Goal: Ask a question: Seek information or help from site administrators or community

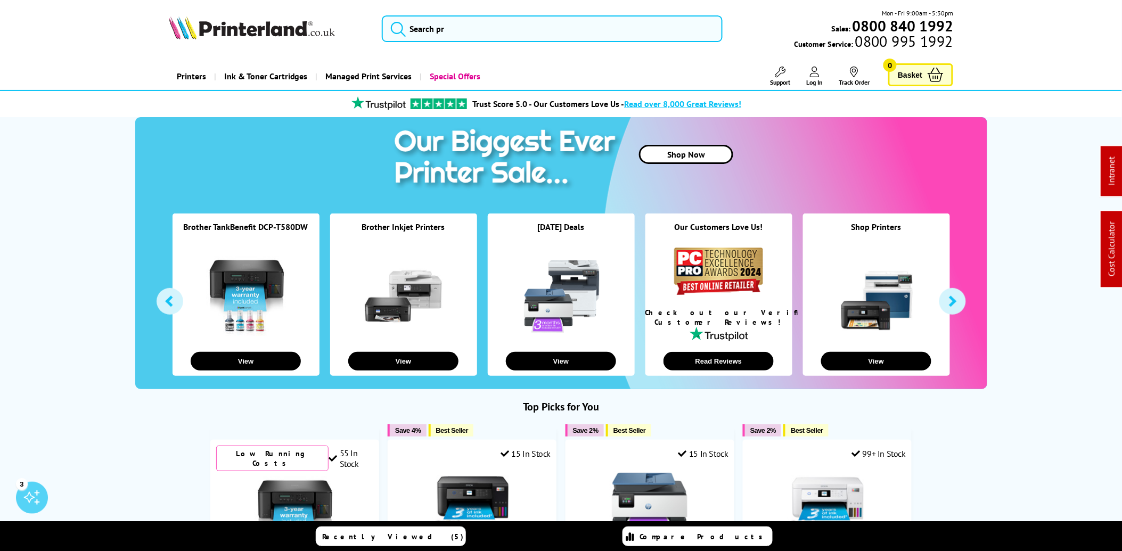
click at [781, 86] on span "Support" at bounding box center [780, 82] width 20 height 8
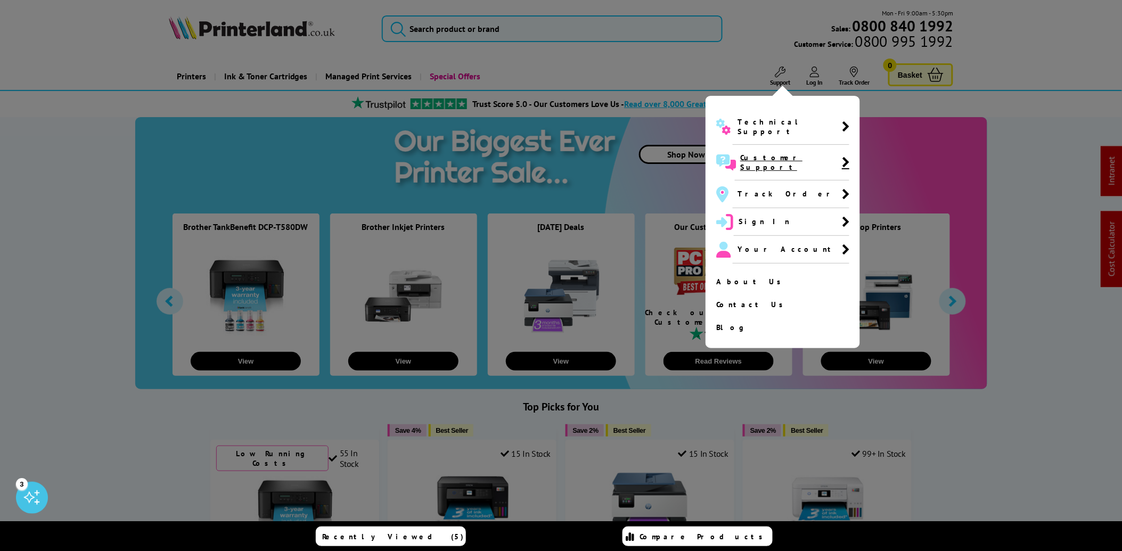
click at [768, 156] on span "Customer Support" at bounding box center [792, 163] width 115 height 36
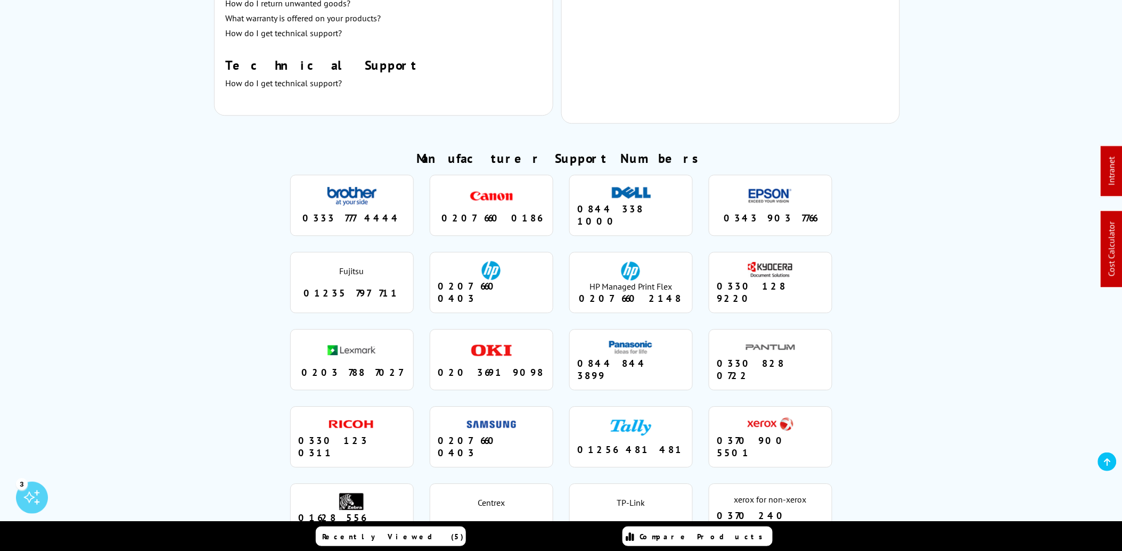
scroll to position [887, 0]
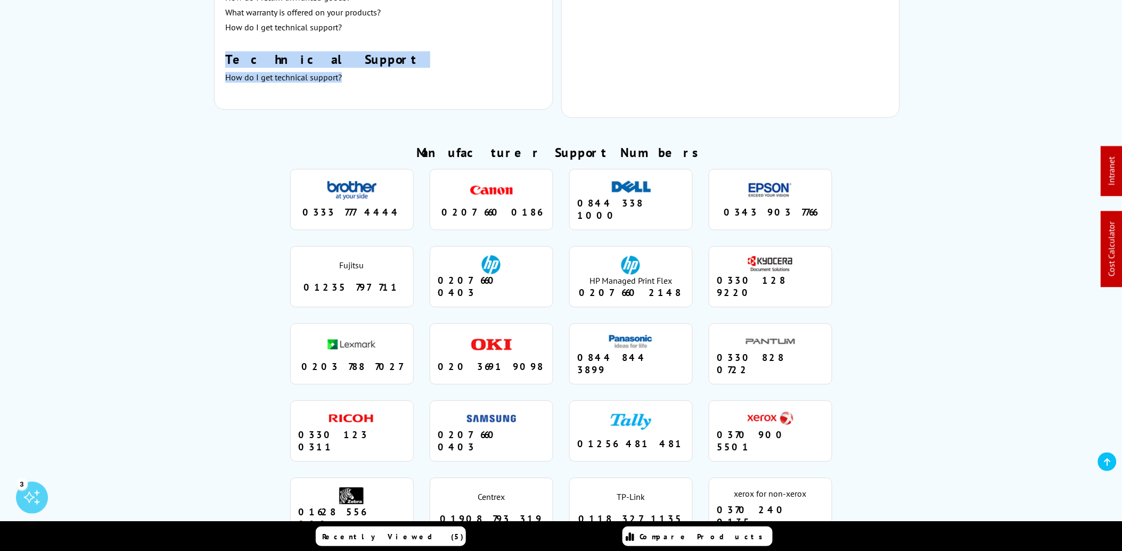
drag, startPoint x: 344, startPoint y: 76, endPoint x: 224, endPoint y: 61, distance: 120.8
